Goal: Communication & Community: Ask a question

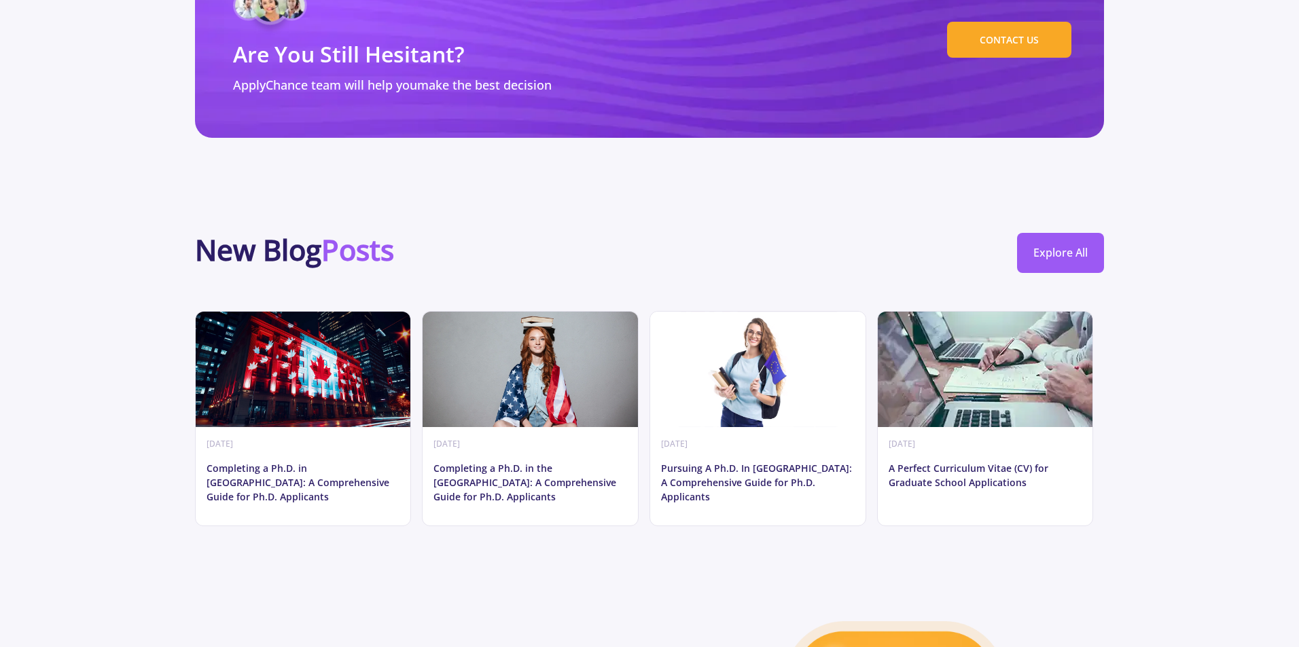
scroll to position [6512, 0]
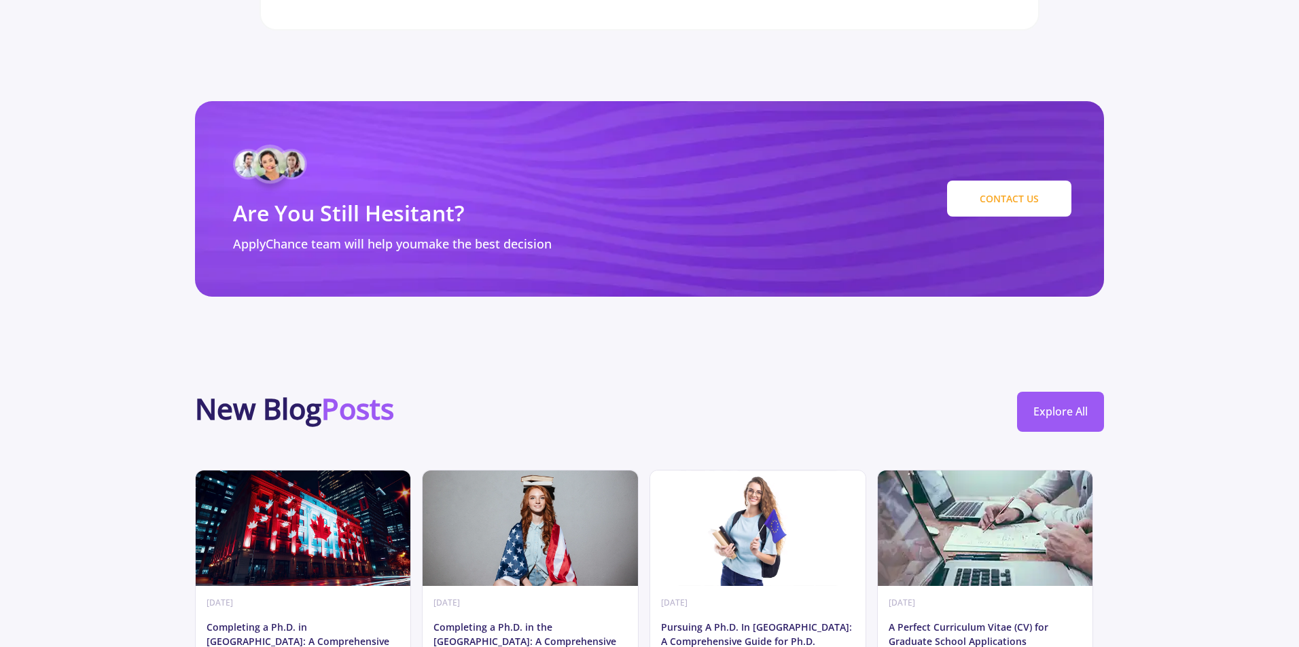
click at [1018, 181] on link "CONTACT US" at bounding box center [1009, 199] width 124 height 36
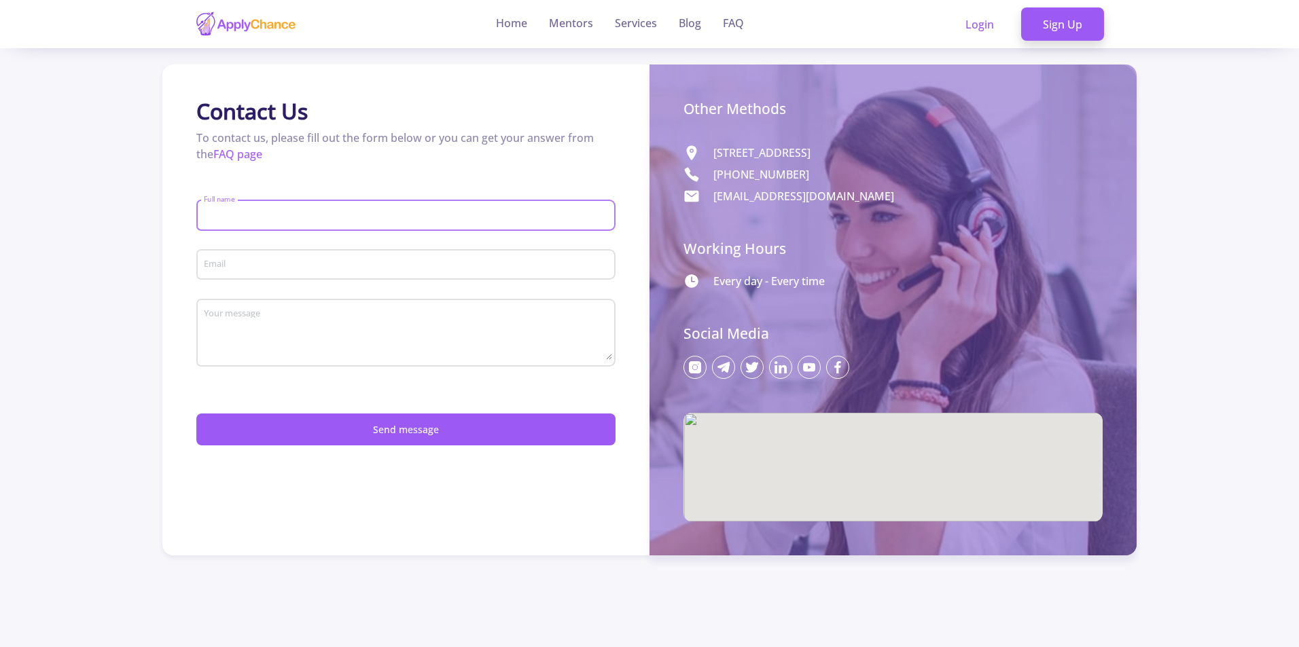
click at [314, 217] on input "Full name" at bounding box center [408, 216] width 410 height 12
drag, startPoint x: 315, startPoint y: 259, endPoint x: 338, endPoint y: 270, distance: 25.5
click at [315, 259] on input "Email" at bounding box center [408, 265] width 410 height 12
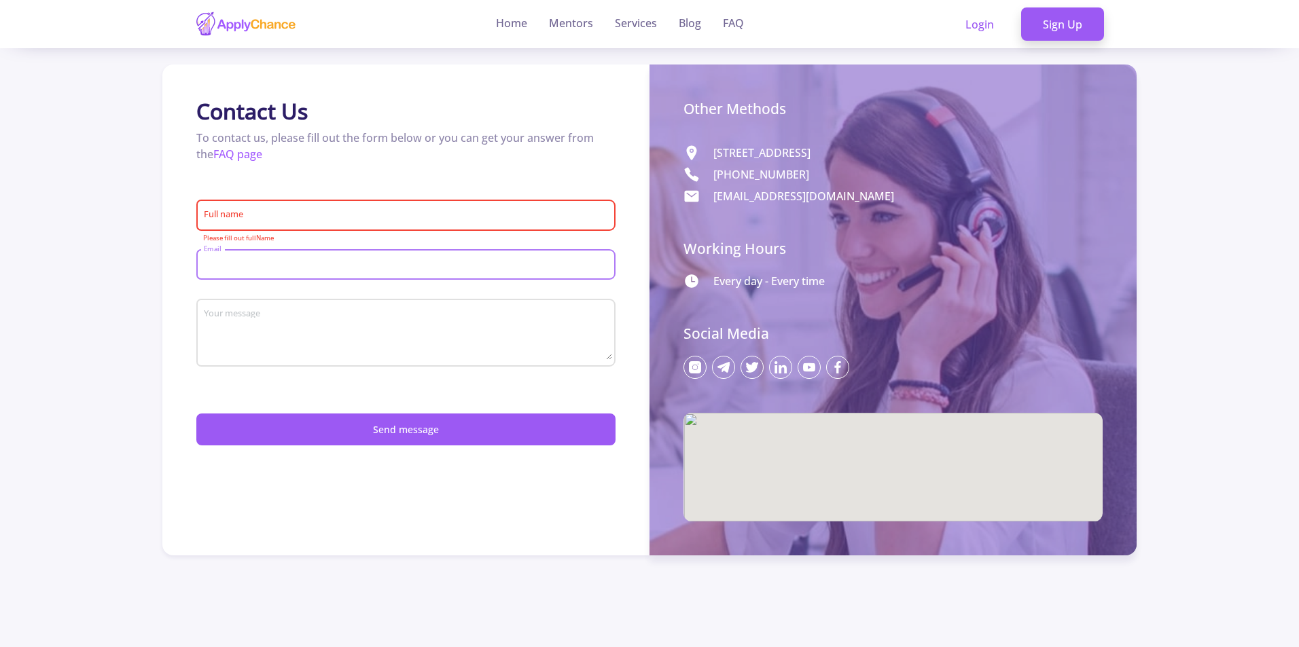
type input "[PERSON_NAME][EMAIL_ADDRESS][PERSON_NAME][DOMAIN_NAME]"
click at [314, 329] on textarea "Your message" at bounding box center [408, 334] width 410 height 52
paste textarea "Wikipedia is considered to be the World’s most significant tool for reference m…"
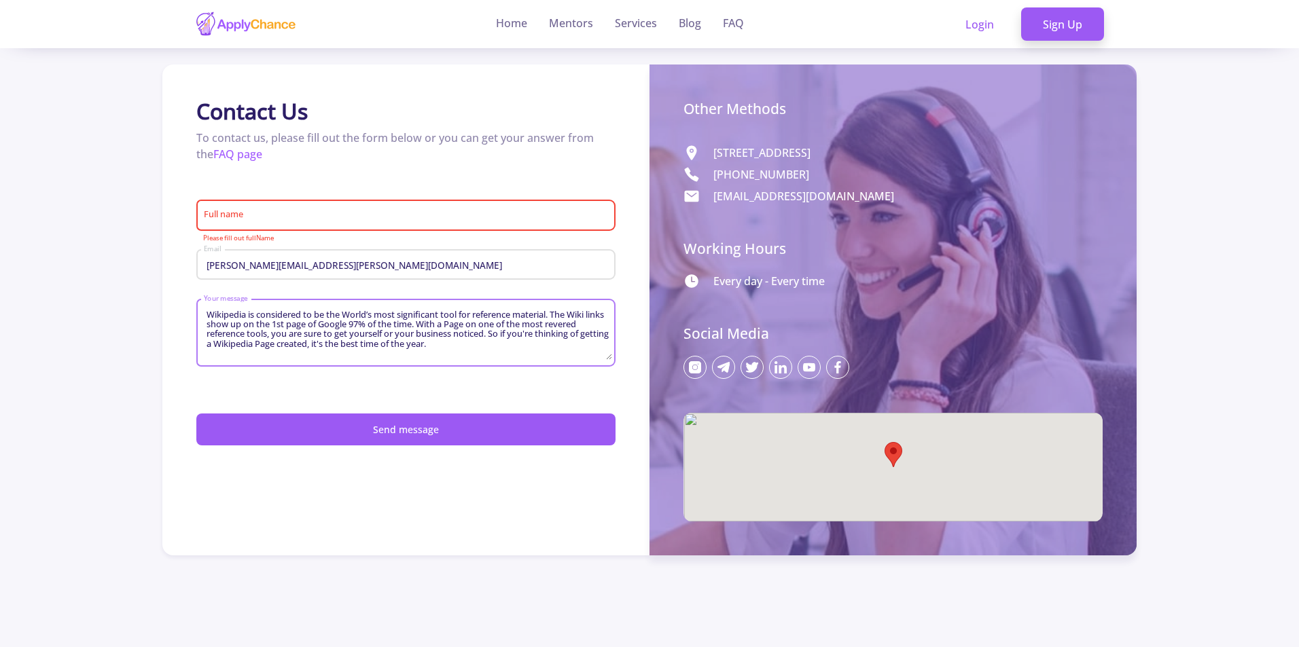
scroll to position [88, 0]
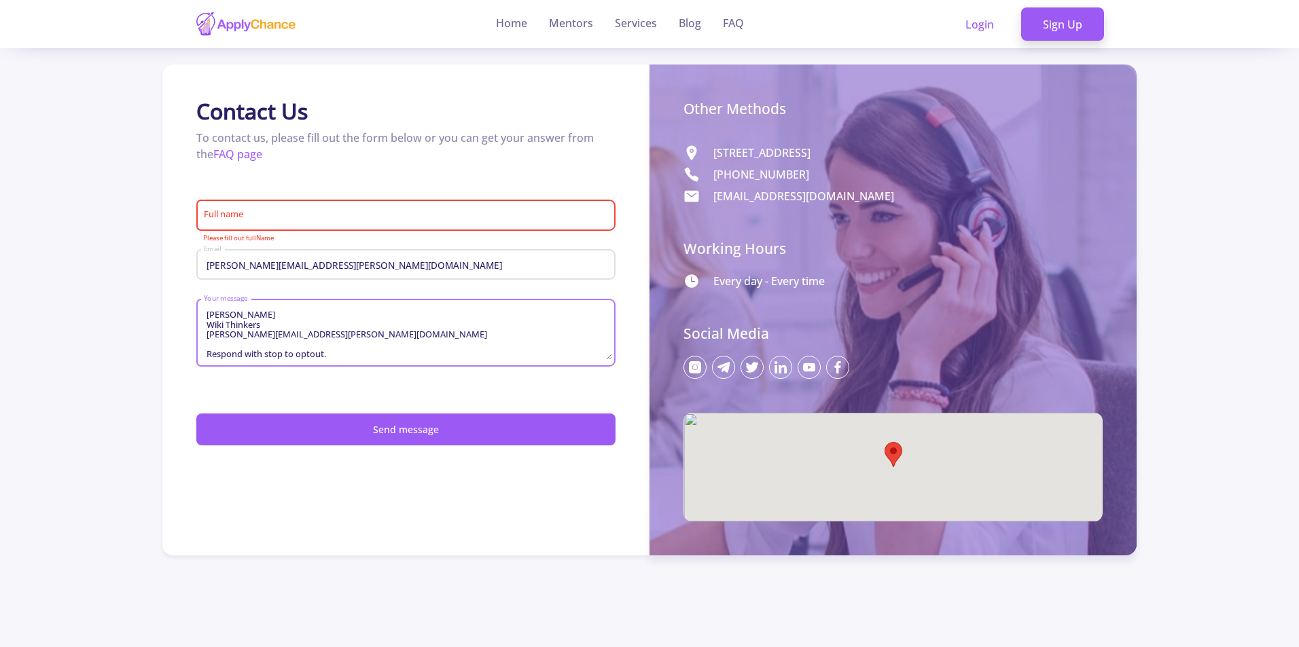
click at [242, 317] on textarea "Wikipedia is considered to be the World’s most significant tool for reference m…" at bounding box center [408, 334] width 410 height 52
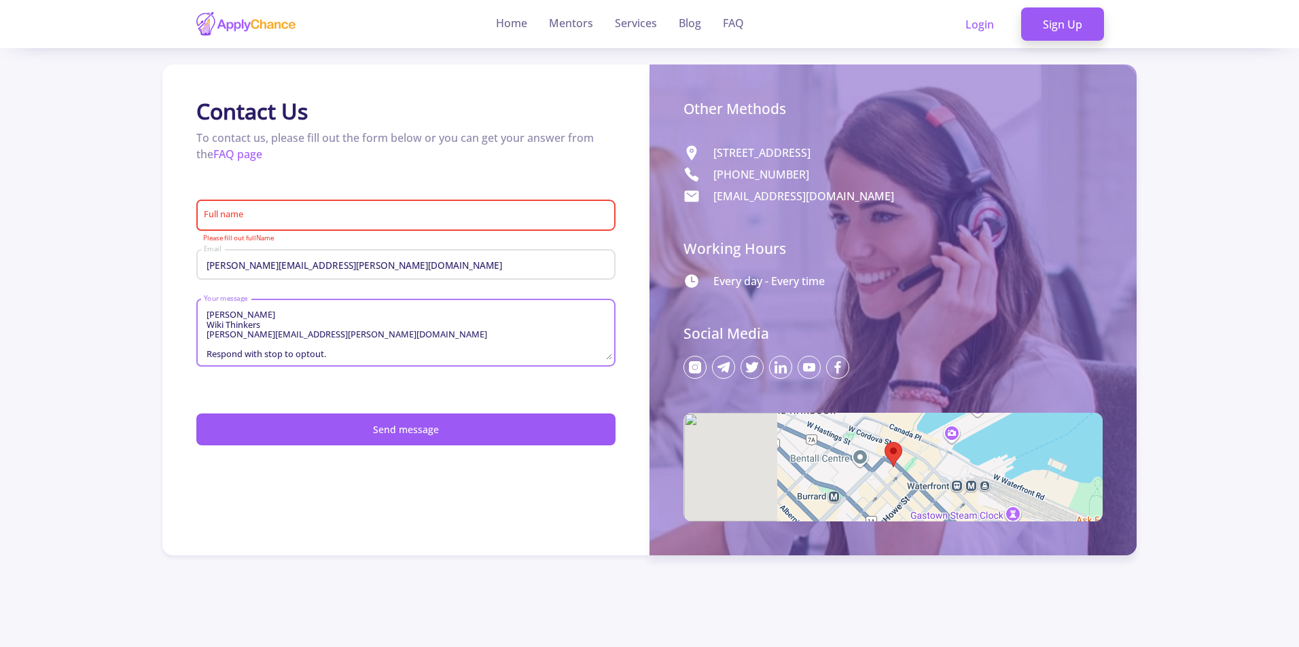
type textarea "Wikipedia is considered to be the World’s most significant tool for reference m…"
click at [293, 217] on input "Full name" at bounding box center [408, 216] width 410 height 12
paste input "[PERSON_NAME]"
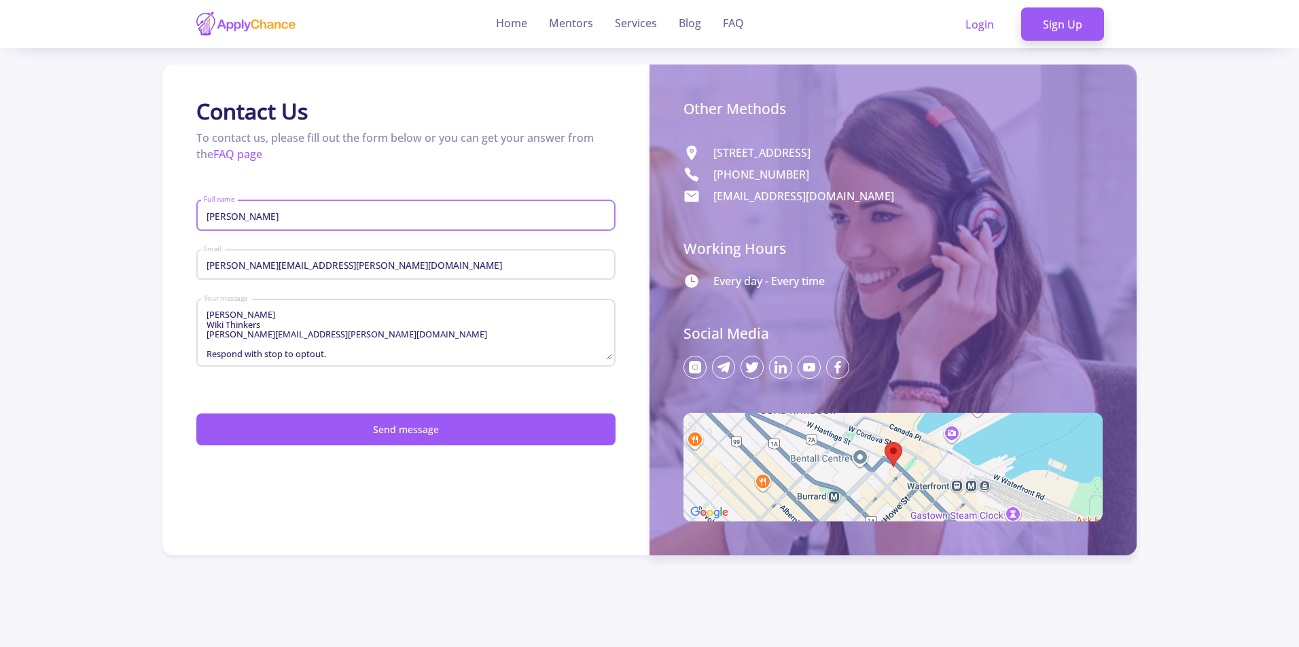
type input "[PERSON_NAME]"
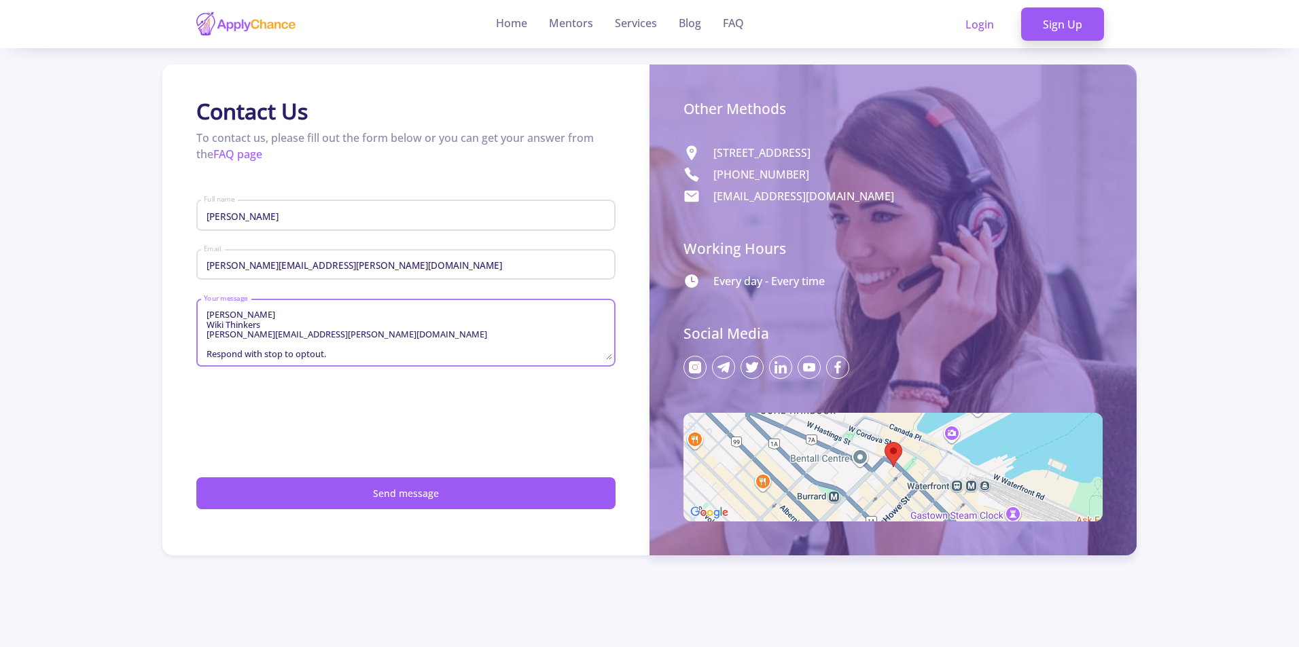
click at [310, 344] on textarea "Wikipedia is considered to be the World’s most significant tool for reference m…" at bounding box center [408, 334] width 410 height 52
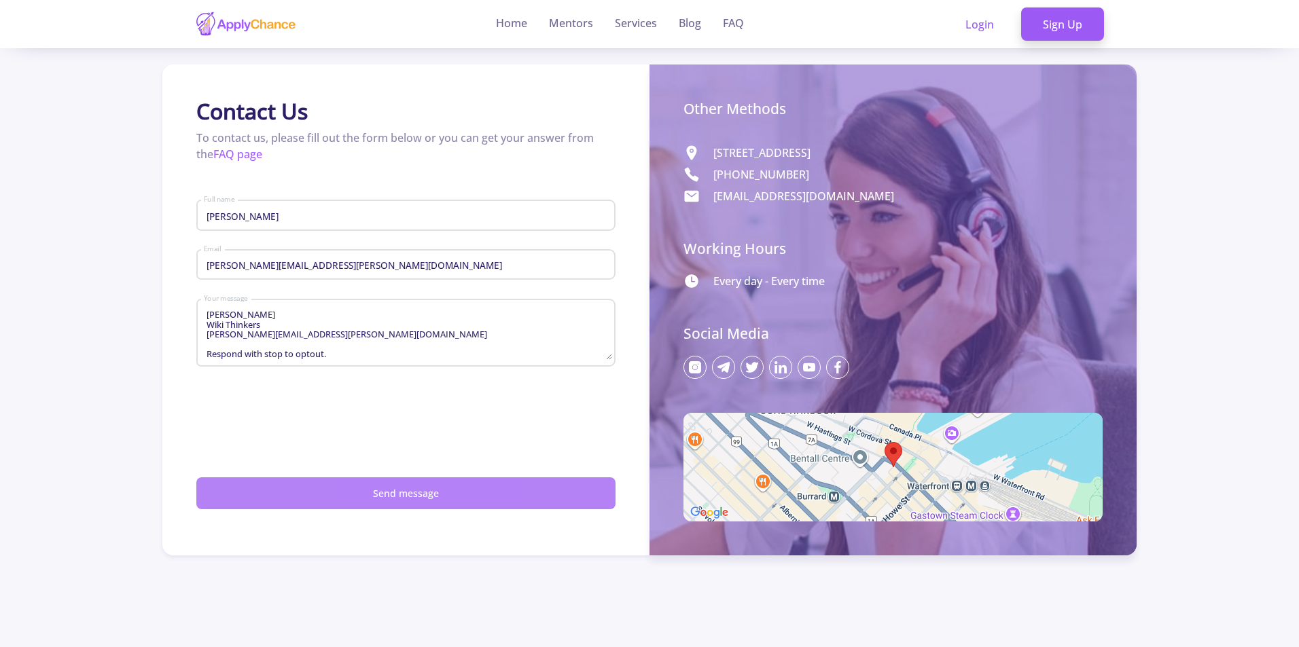
click at [400, 505] on button "Send message" at bounding box center [405, 494] width 419 height 32
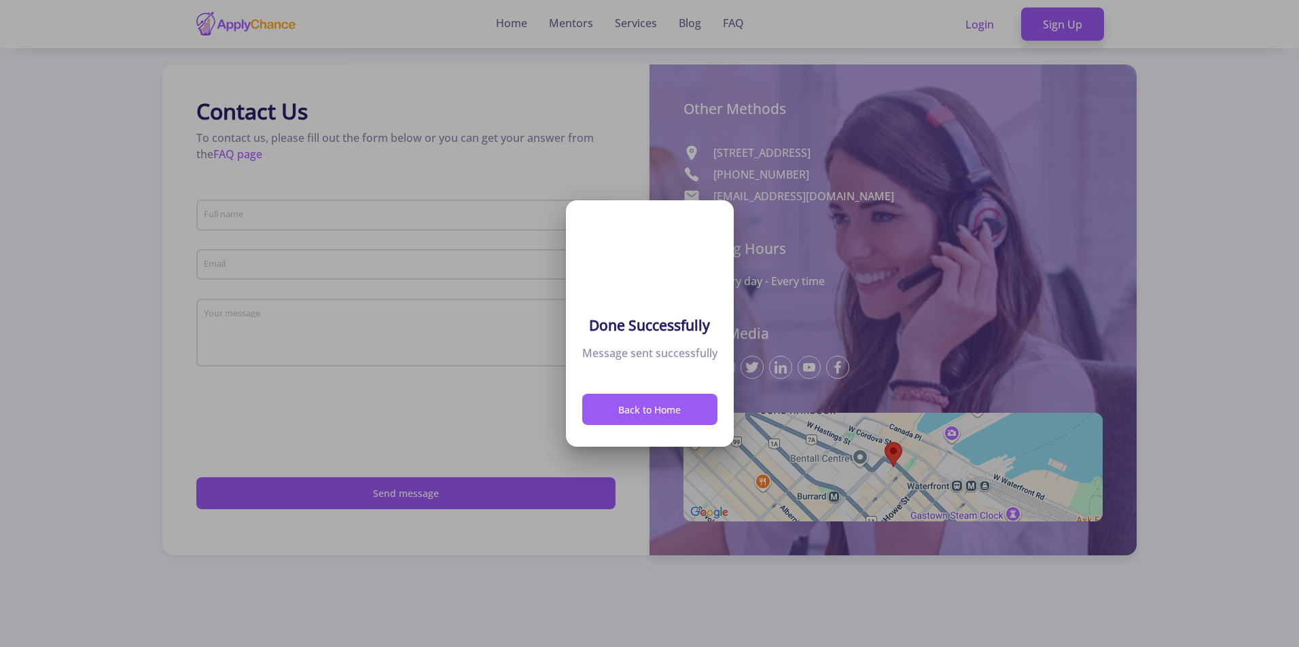
scroll to position [0, 0]
